Goal: Task Accomplishment & Management: Manage account settings

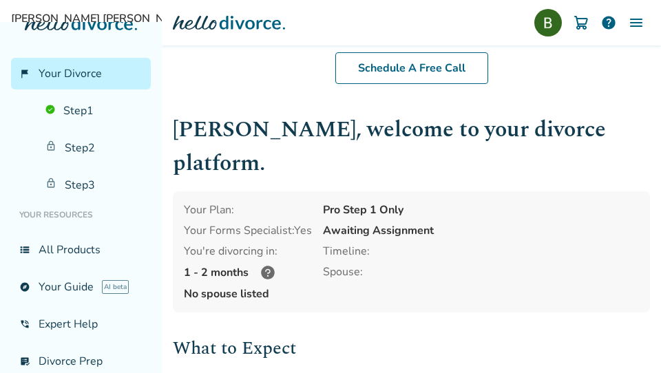
click at [635, 25] on img at bounding box center [636, 22] width 17 height 17
click at [550, 29] on img at bounding box center [549, 23] width 28 height 28
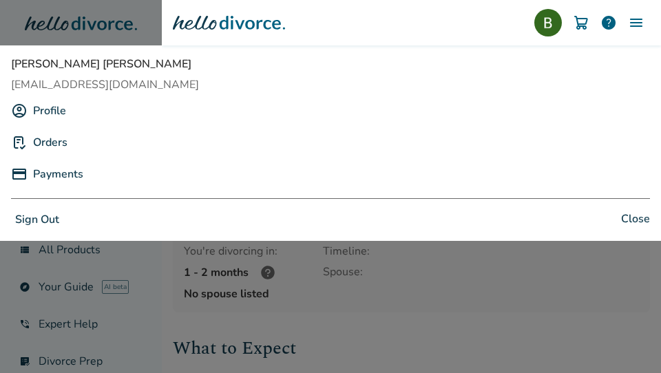
click at [36, 112] on link "Profile" at bounding box center [49, 111] width 33 height 26
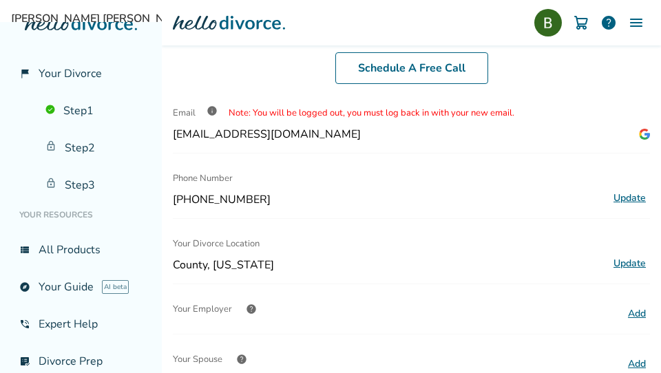
scroll to position [165, 0]
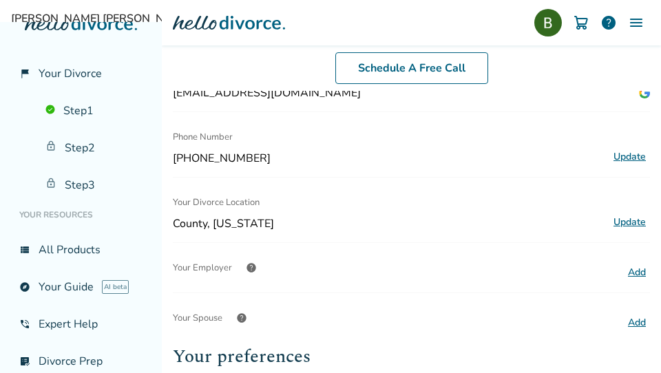
click at [633, 223] on button "Update" at bounding box center [630, 223] width 41 height 18
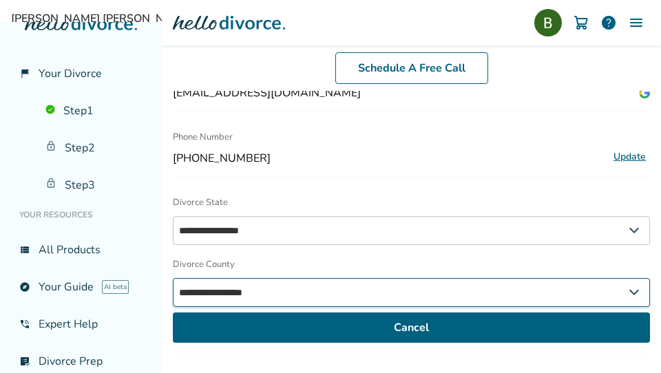
click at [288, 296] on select "**********" at bounding box center [411, 292] width 477 height 29
select select "**********"
click at [173, 278] on select "**********" at bounding box center [411, 292] width 477 height 29
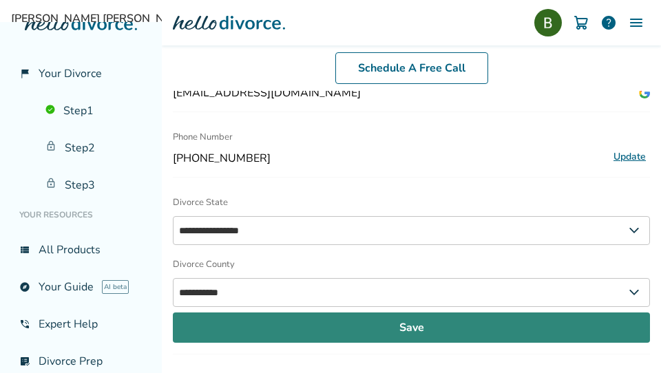
click at [408, 327] on button "Save" at bounding box center [411, 328] width 477 height 30
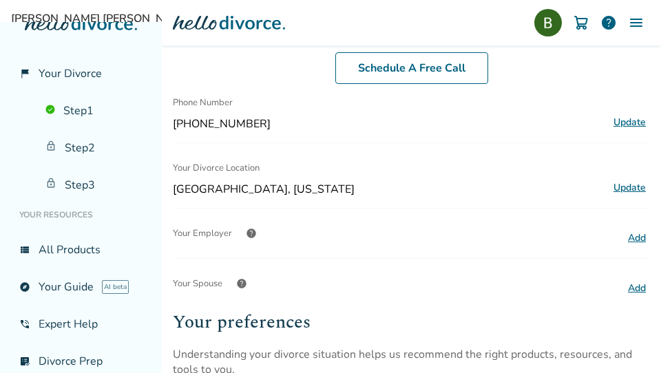
scroll to position [240, 0]
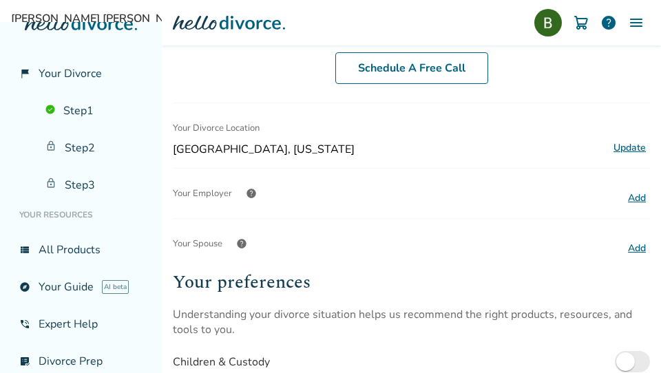
click at [643, 248] on button "Add" at bounding box center [637, 249] width 26 height 18
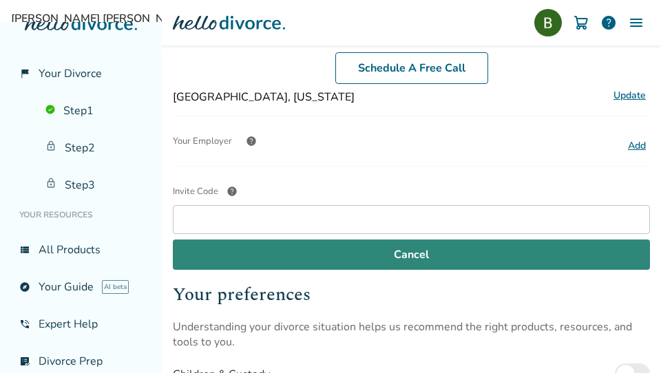
scroll to position [302, 0]
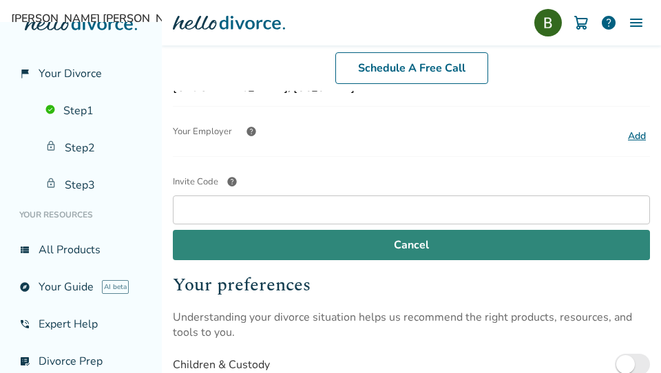
click at [412, 256] on button "Cancel" at bounding box center [411, 245] width 477 height 30
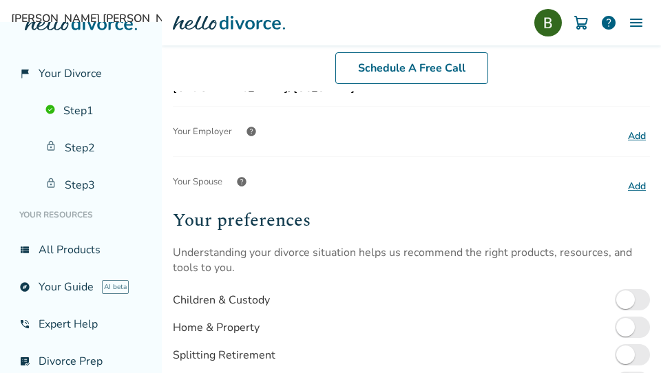
click at [639, 186] on button "Add" at bounding box center [637, 187] width 26 height 18
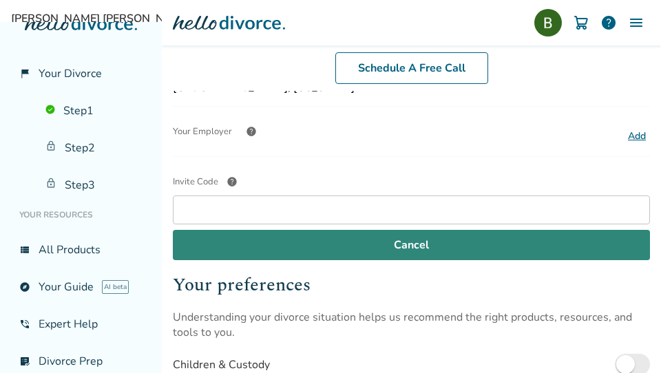
click at [429, 250] on button "Cancel" at bounding box center [411, 245] width 477 height 30
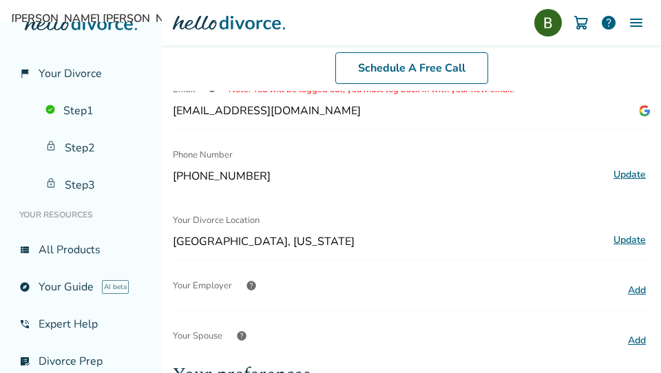
scroll to position [0, 0]
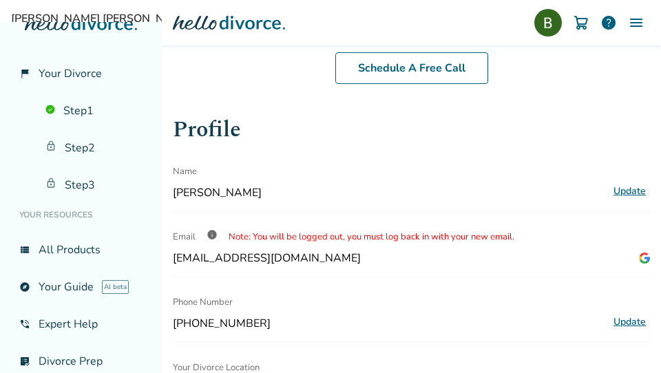
click at [635, 30] on img at bounding box center [636, 22] width 17 height 17
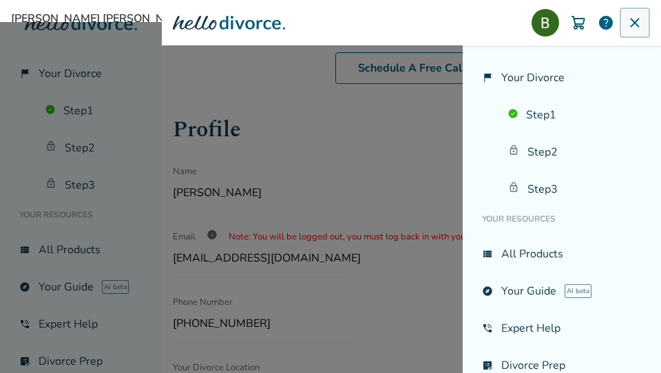
click at [635, 30] on img at bounding box center [635, 22] width 17 height 17
